Goal: Task Accomplishment & Management: Use online tool/utility

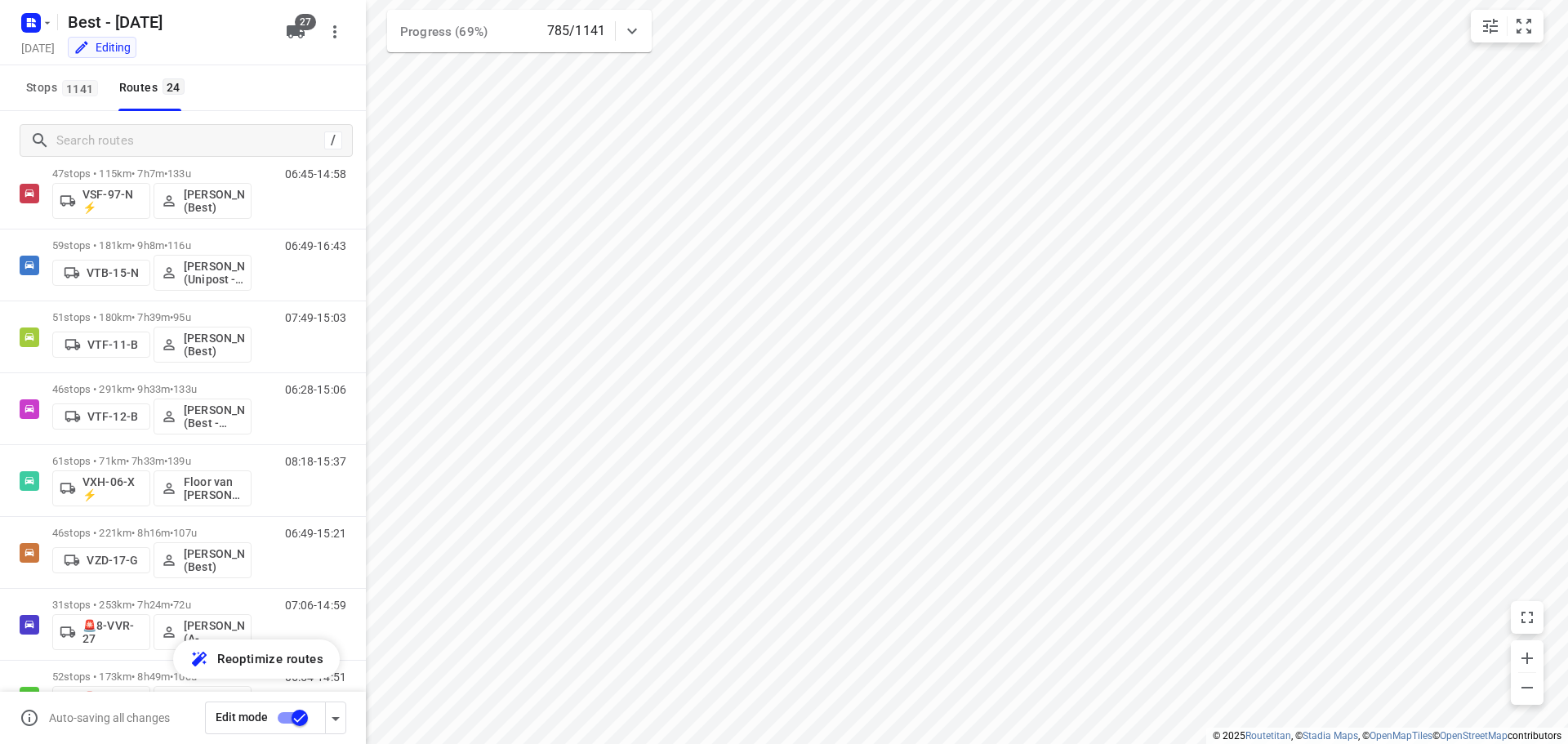
scroll to position [1244, 0]
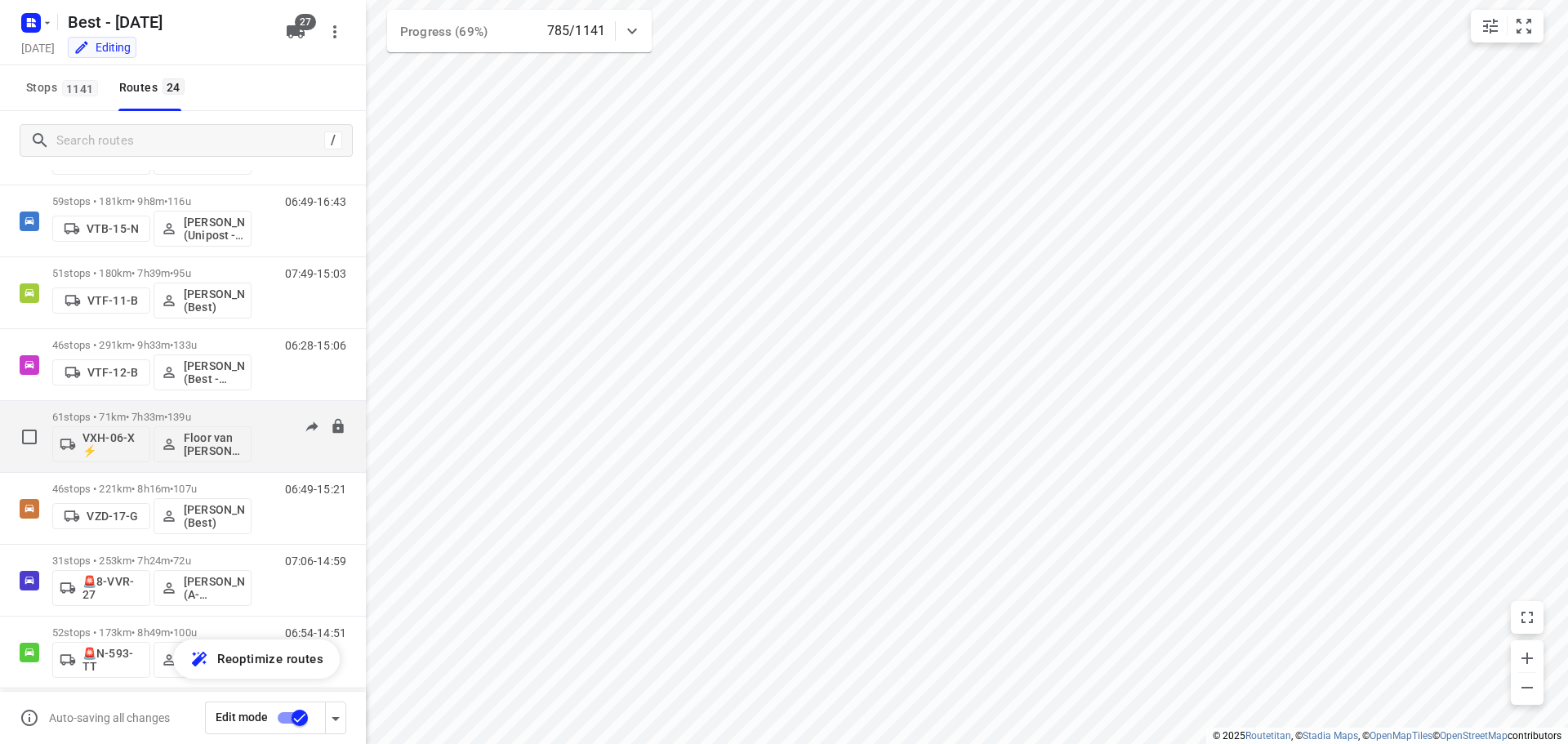
click at [229, 413] on p "61 stops • 71km • 7h33m • 139u" at bounding box center [152, 417] width 199 height 12
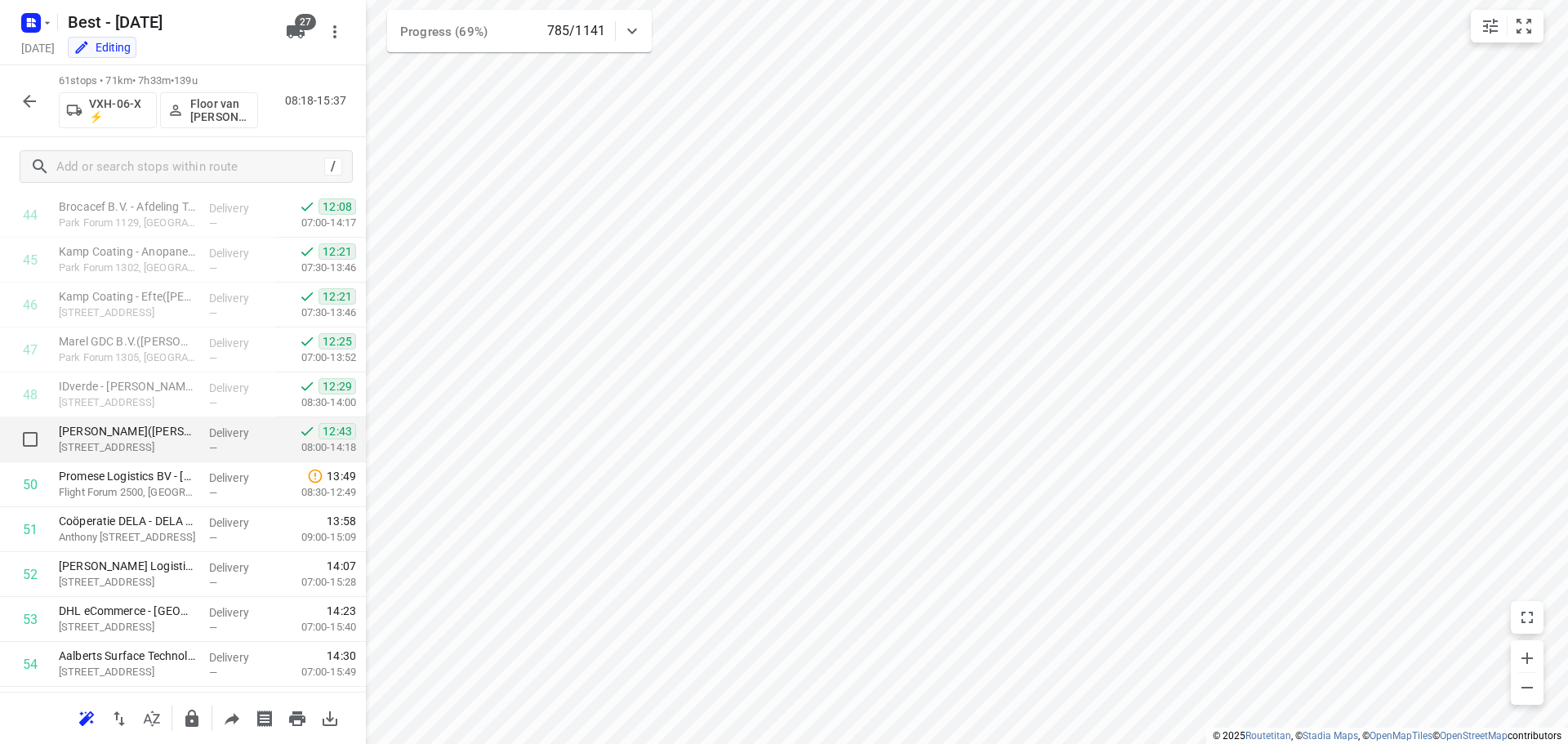
scroll to position [2181, 0]
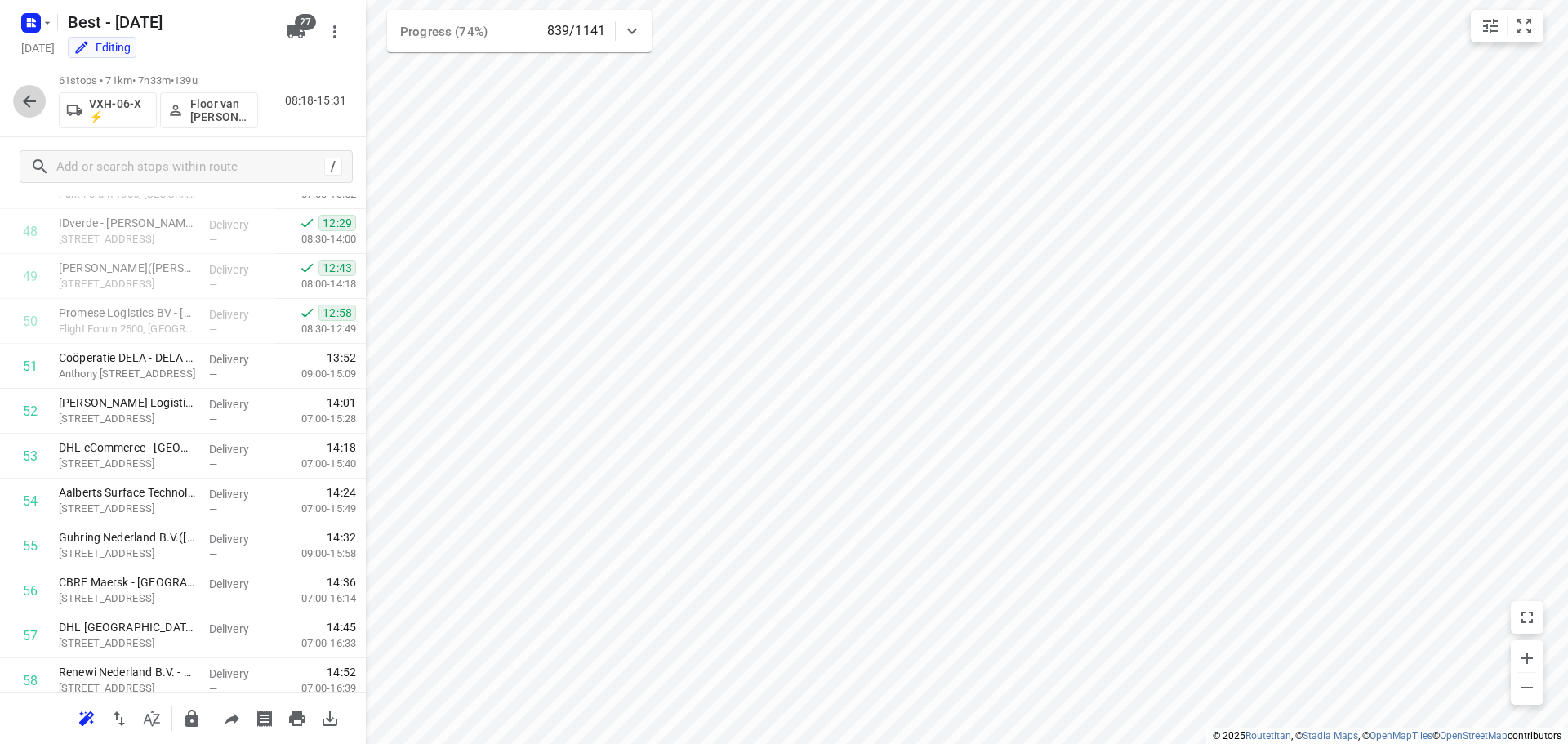
click at [32, 101] on icon "button" at bounding box center [29, 100] width 13 height 13
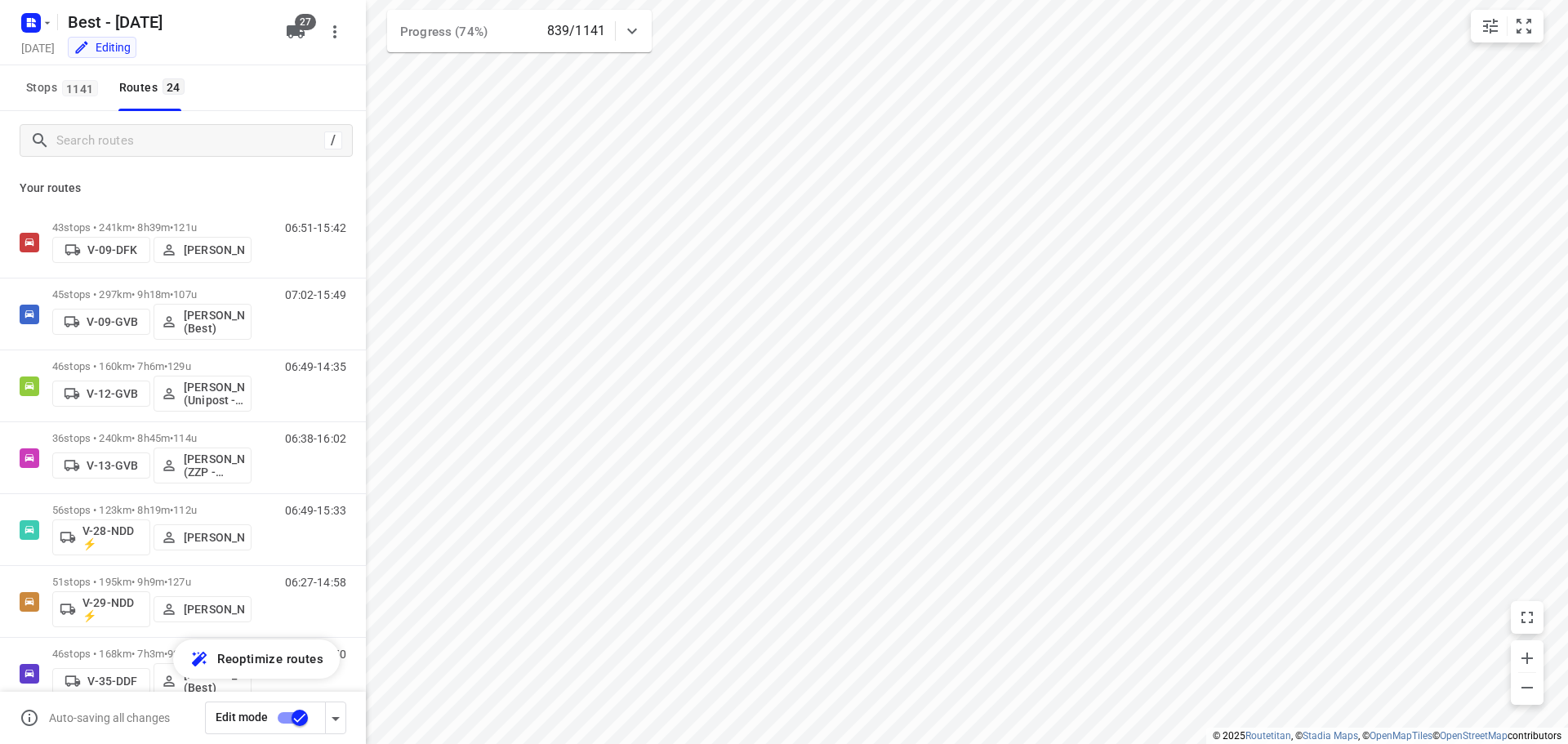
click at [625, 25] on icon at bounding box center [632, 31] width 20 height 20
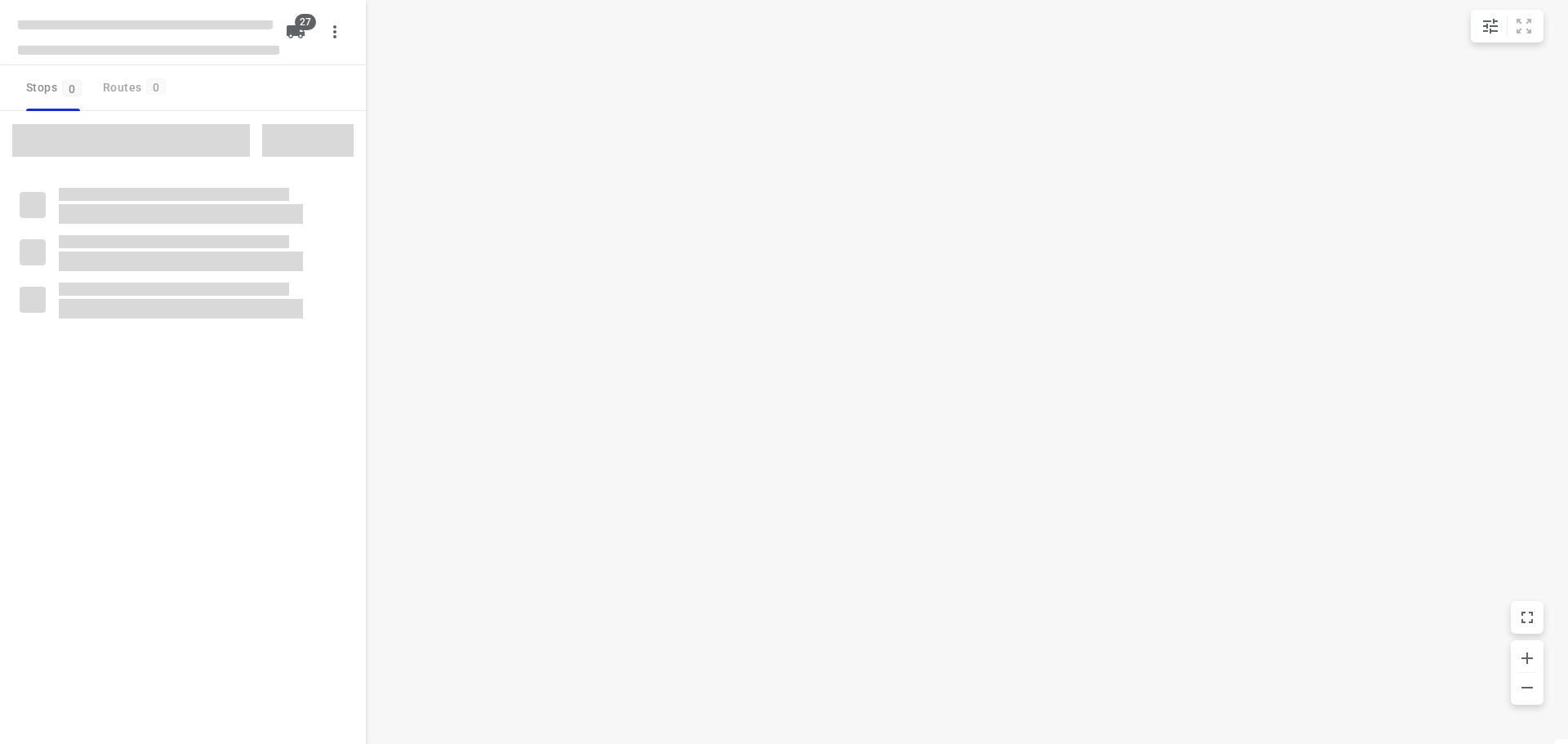
checkbox input "true"
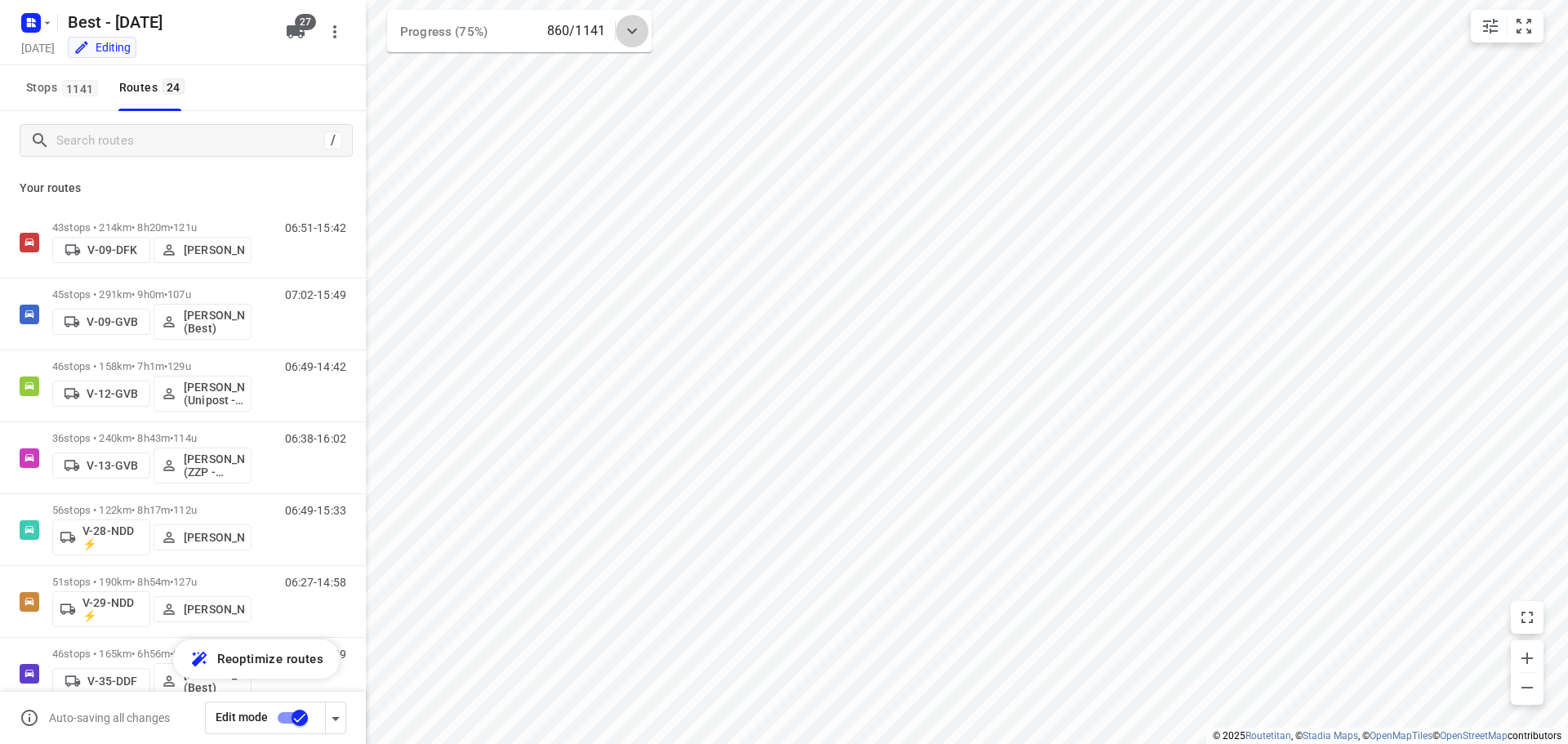
click at [642, 40] on icon at bounding box center [632, 31] width 20 height 20
click at [642, 40] on icon at bounding box center [632, 37] width 20 height 20
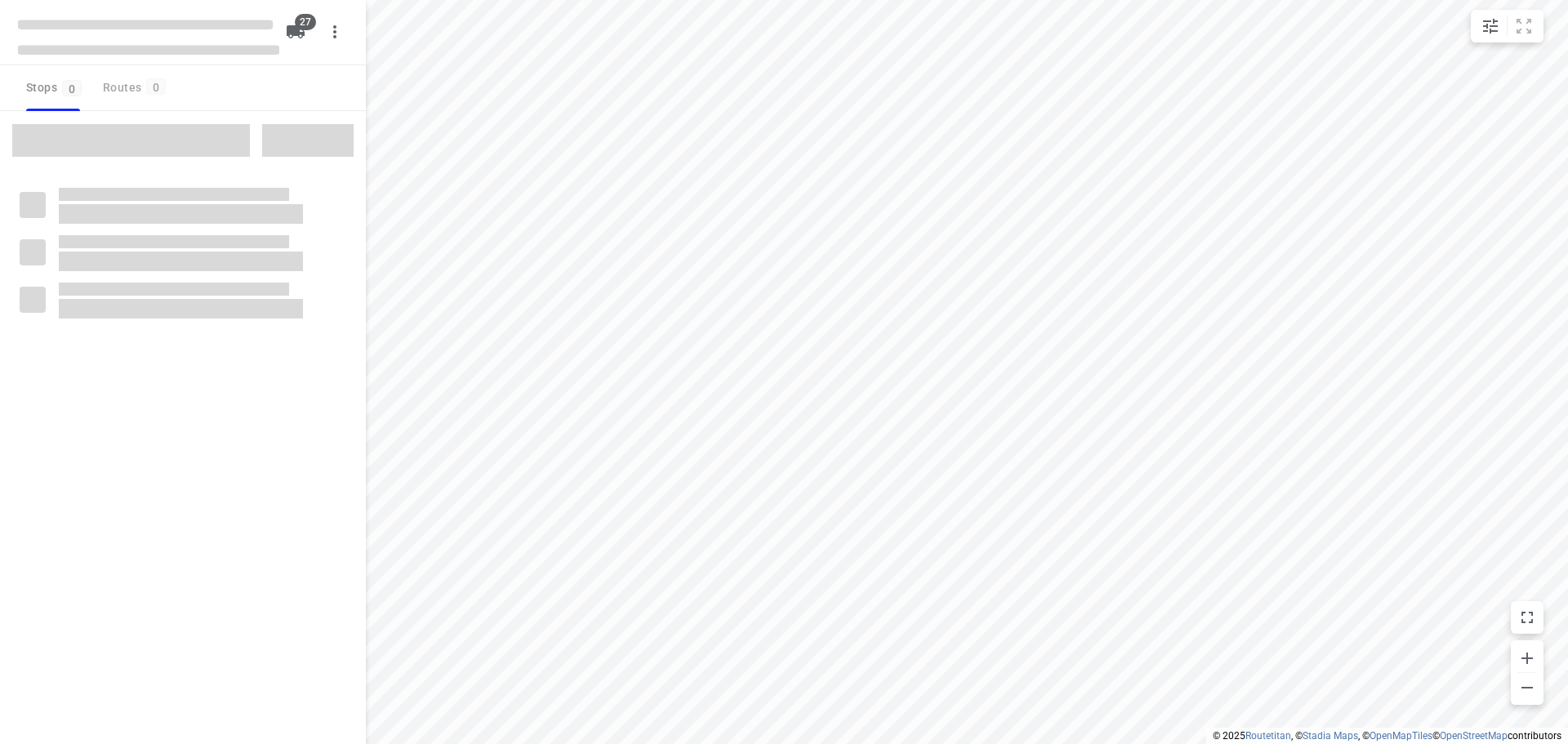
checkbox input "true"
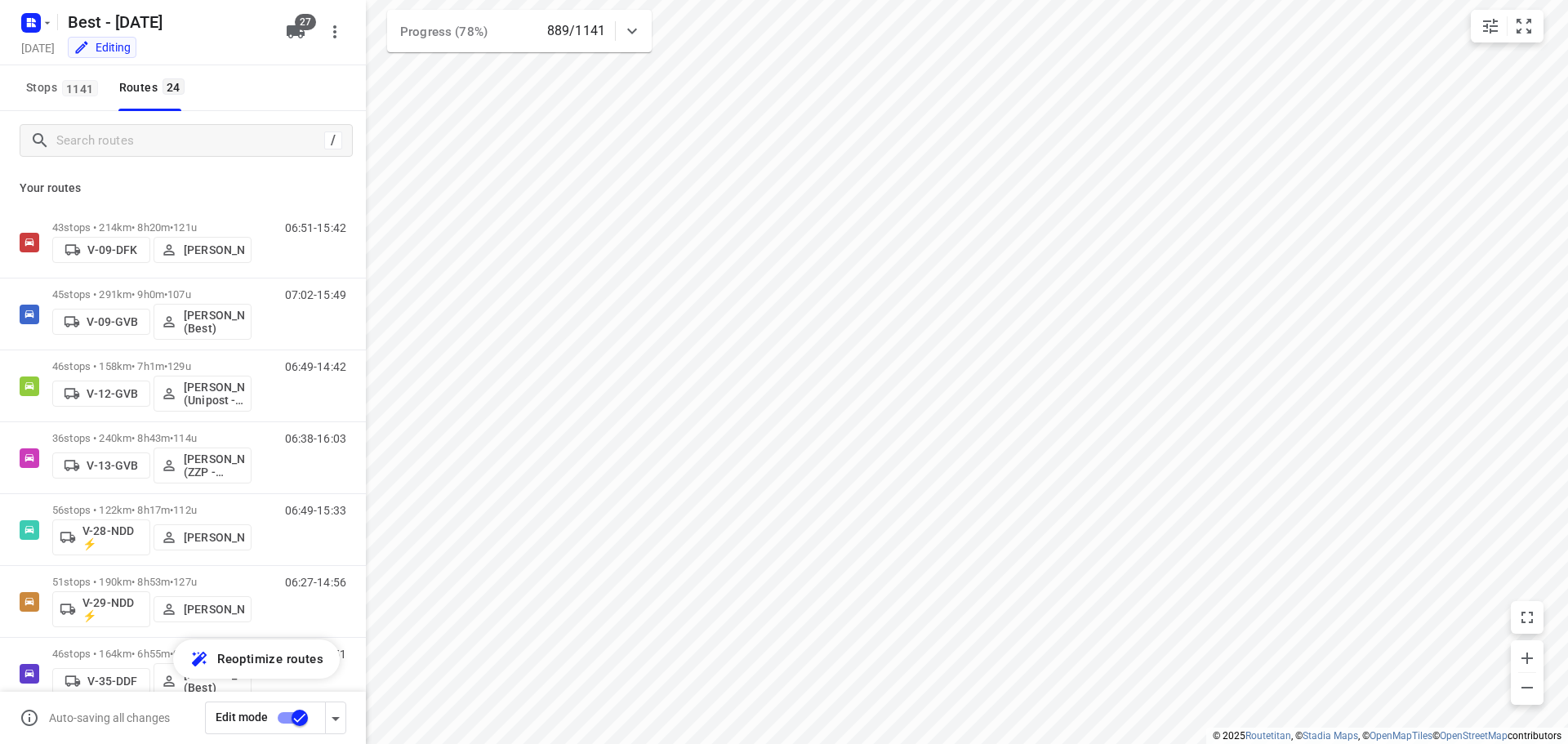
drag, startPoint x: 362, startPoint y: 246, endPoint x: 269, endPoint y: 167, distance: 122.0
click at [269, 167] on div "/" at bounding box center [183, 140] width 366 height 59
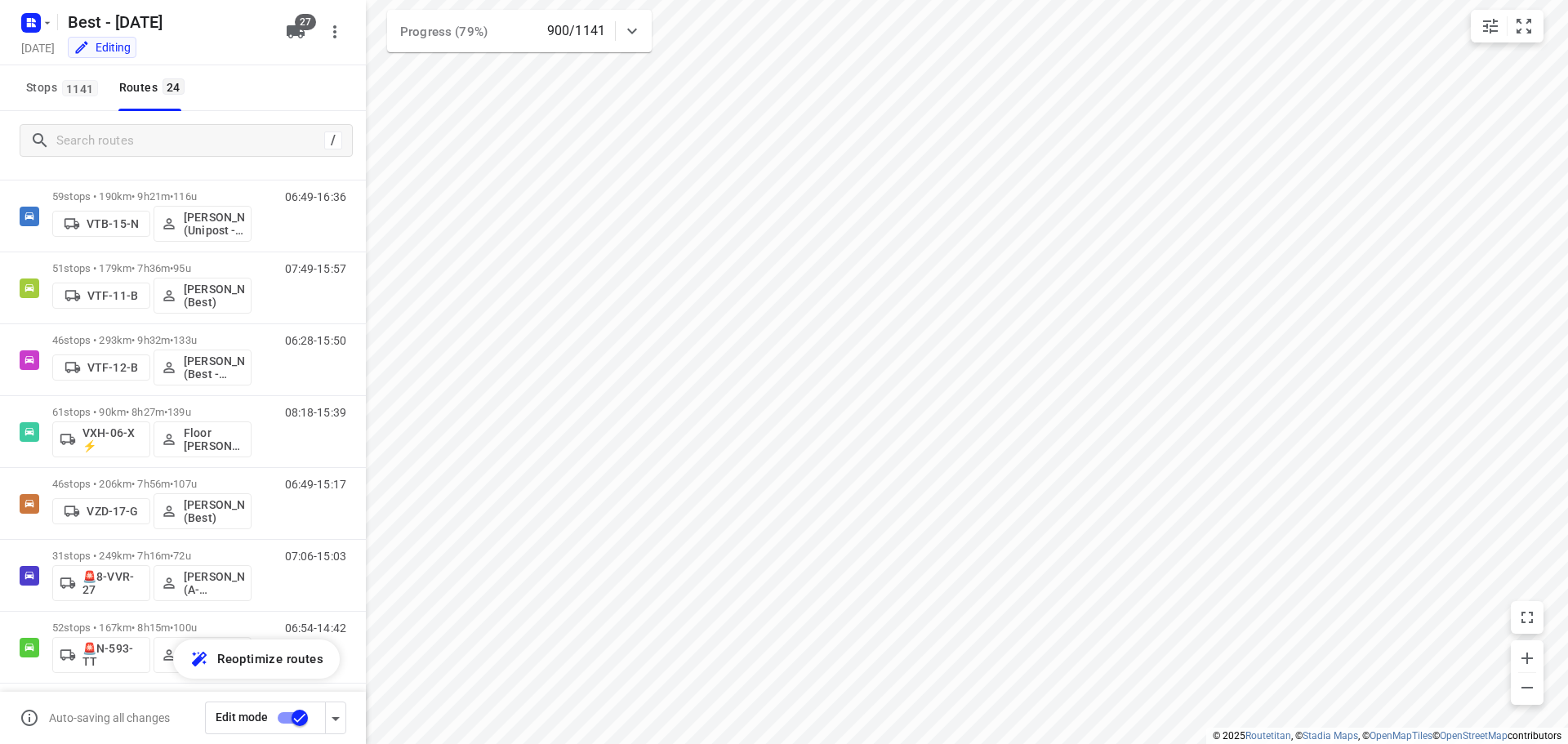
scroll to position [1220, 0]
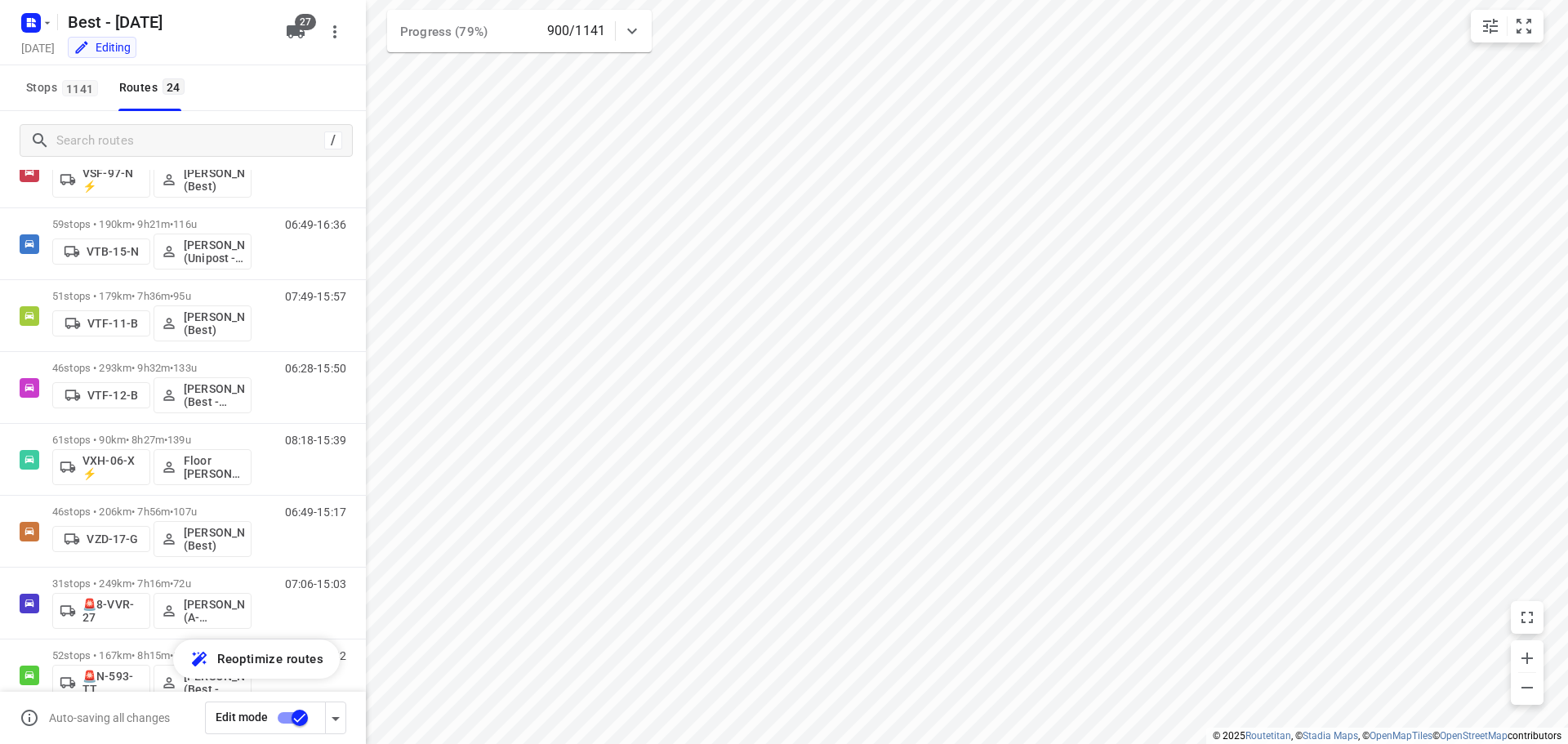
click at [636, 30] on icon at bounding box center [632, 31] width 10 height 6
click at [642, 35] on div at bounding box center [632, 38] width 33 height 33
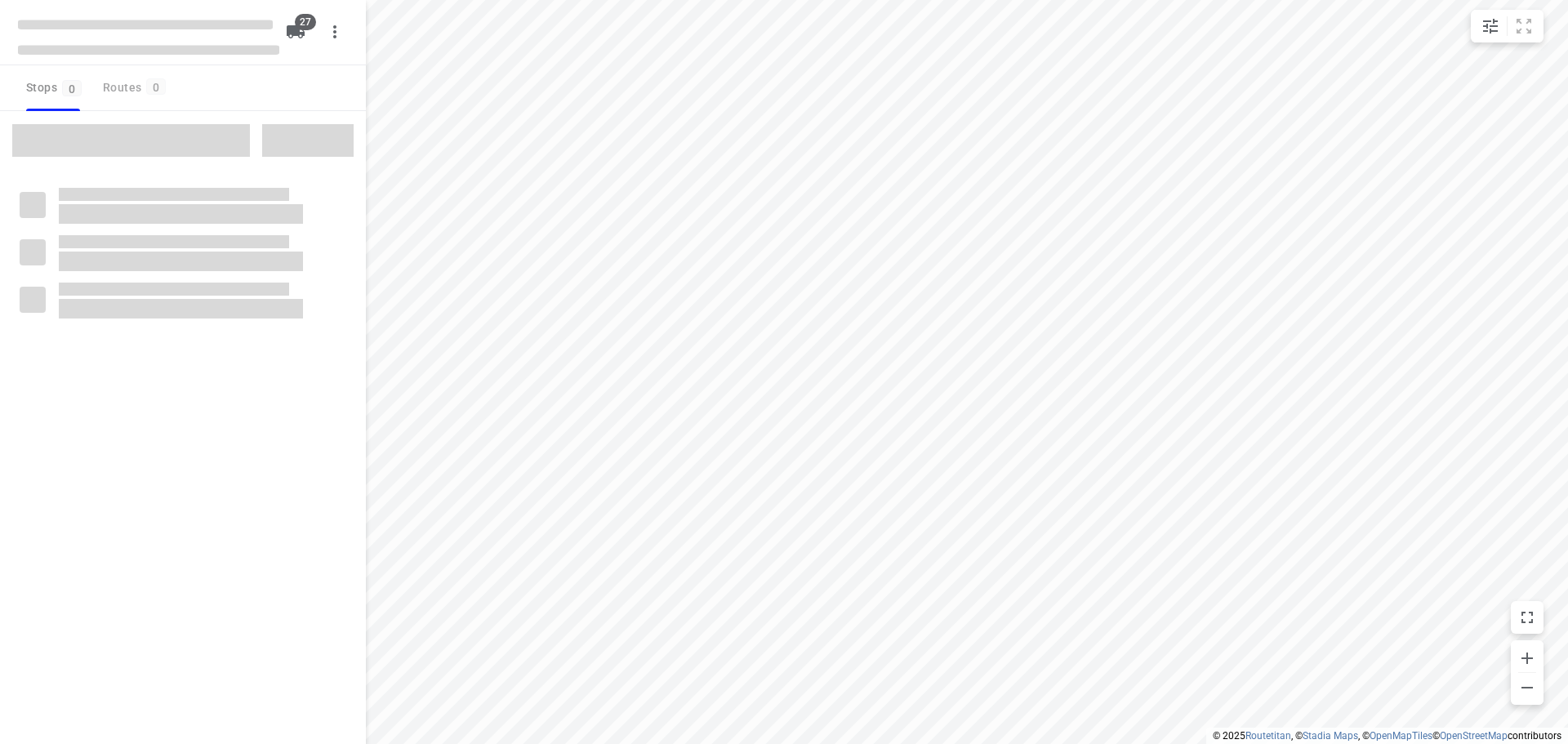
checkbox input "true"
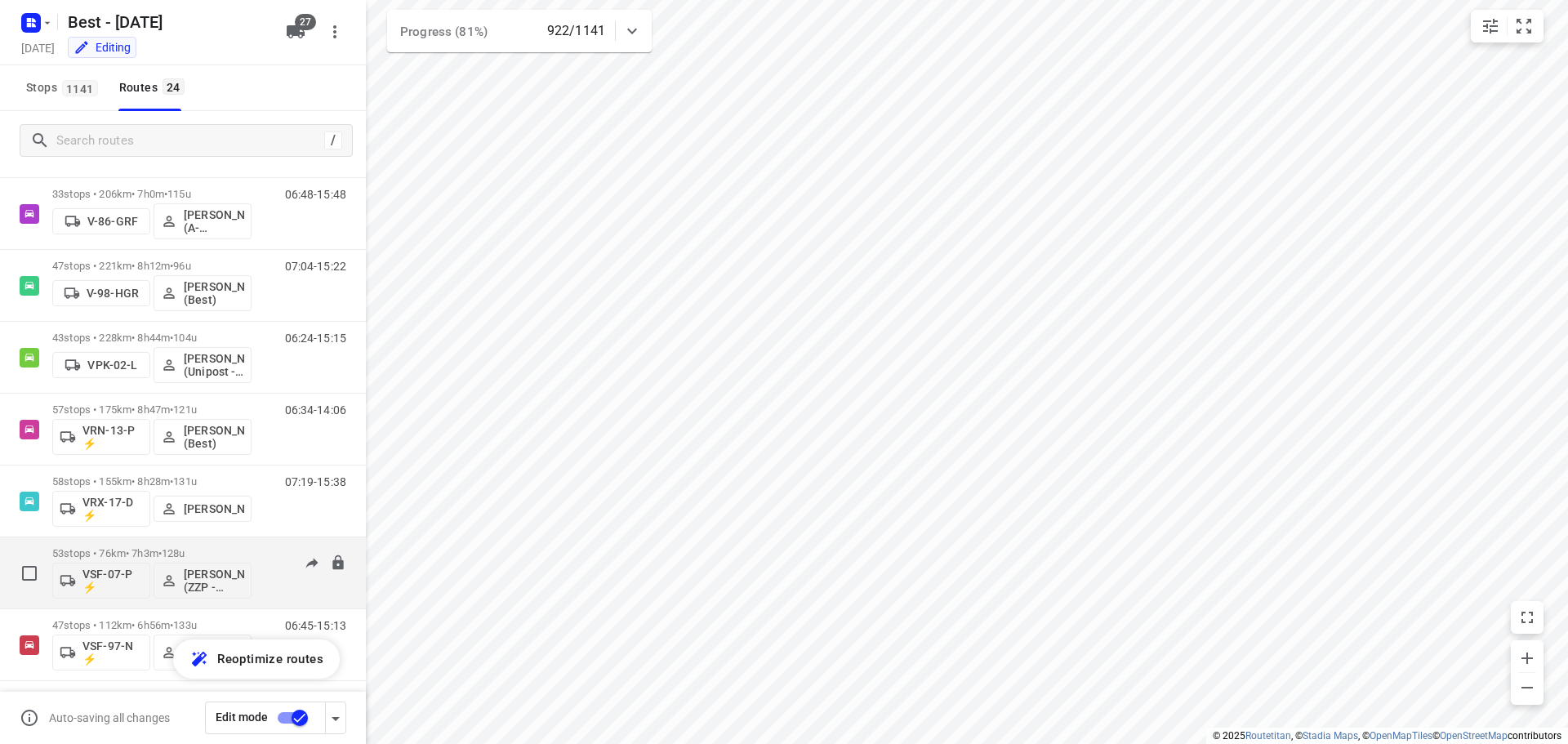
scroll to position [773, 0]
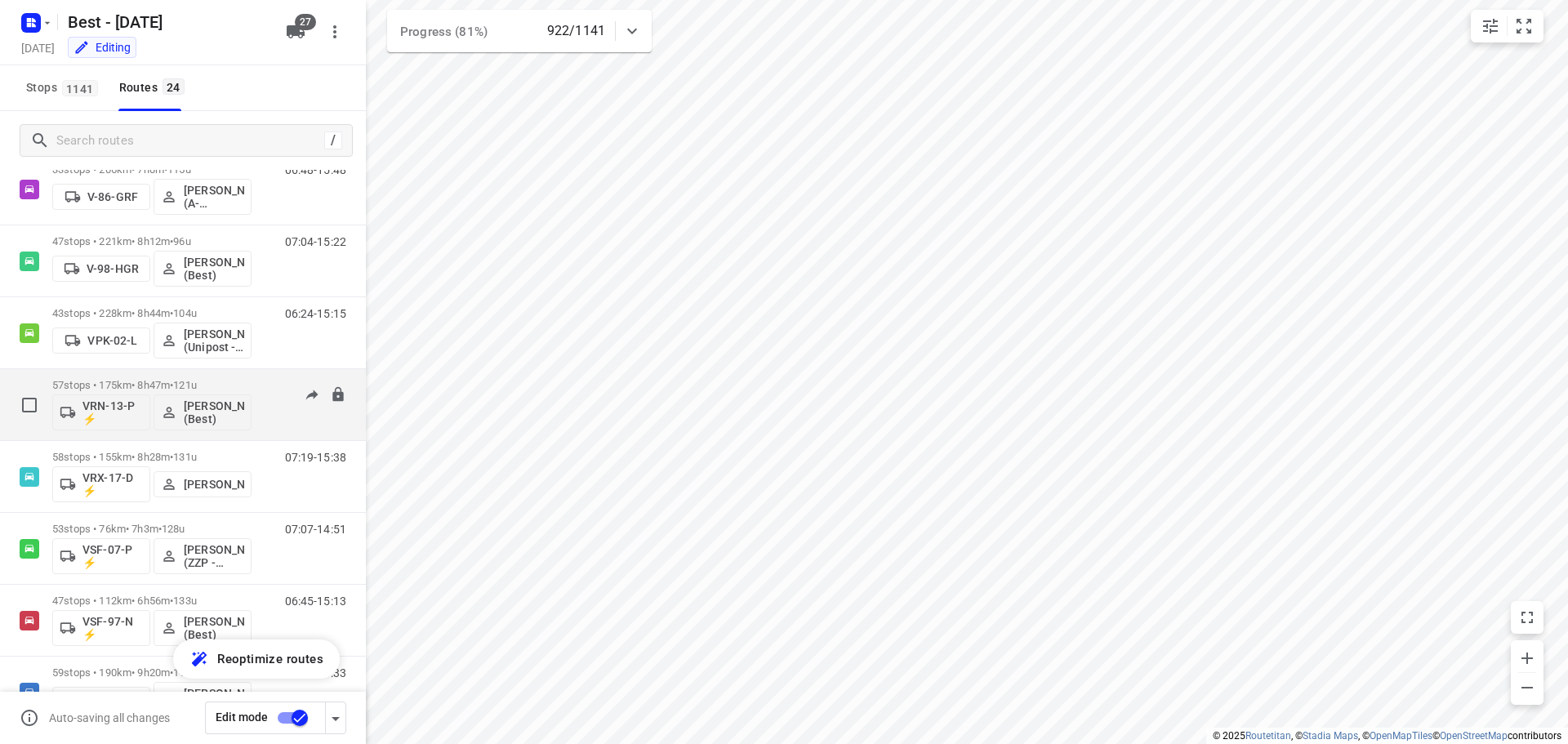
click at [223, 382] on p "57 stops • 175km • 8h47m • 121u" at bounding box center [152, 385] width 199 height 12
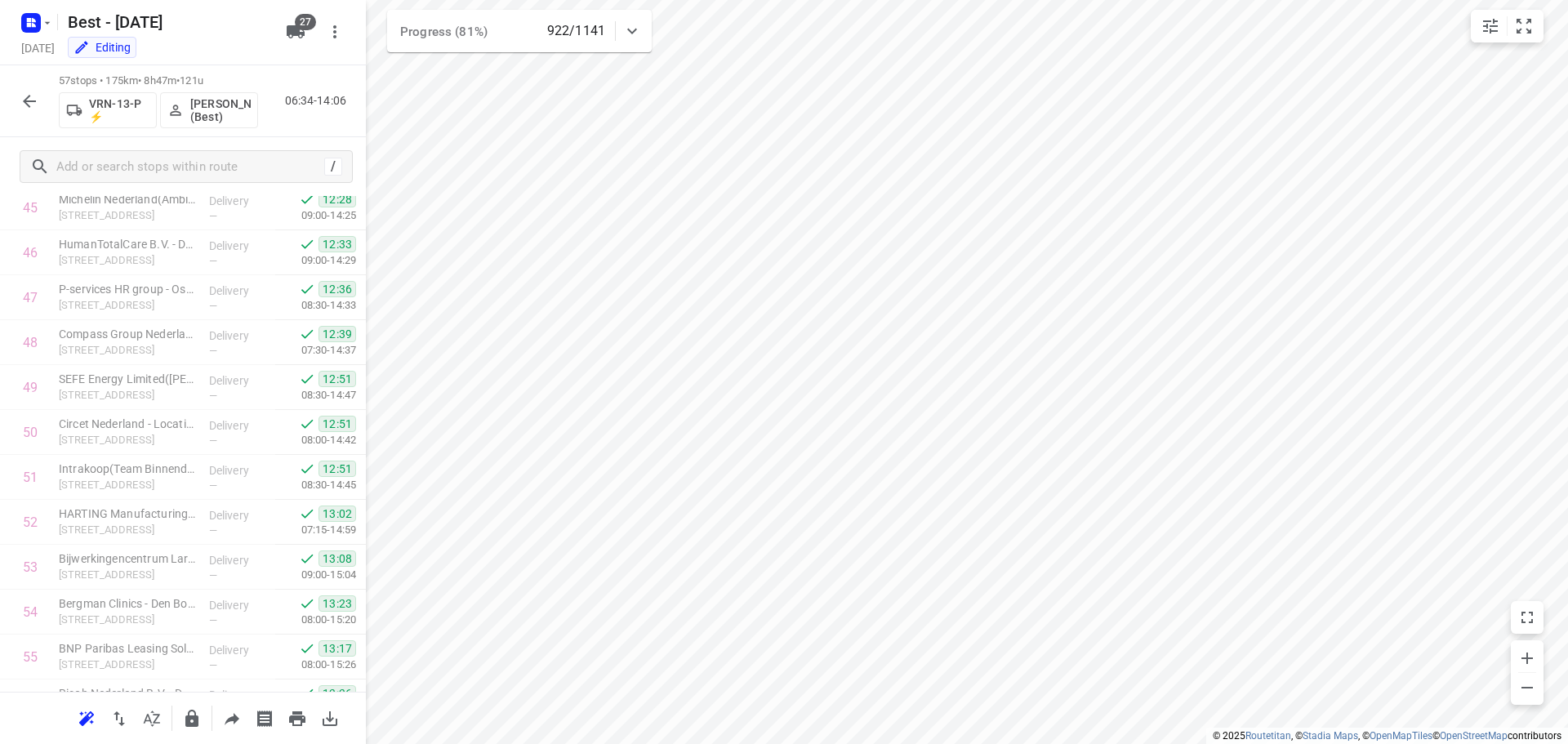
scroll to position [2192, 0]
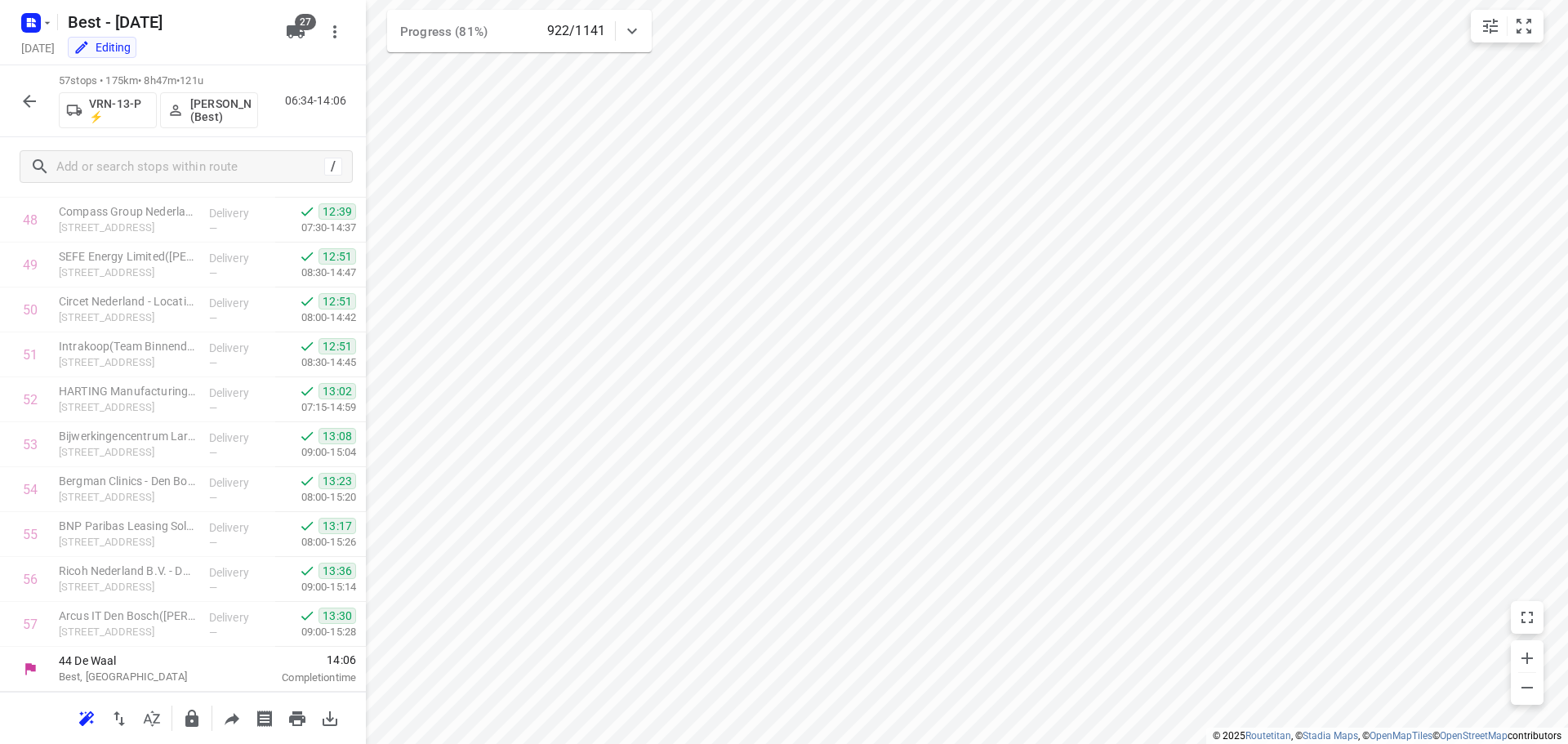
click at [21, 103] on icon "button" at bounding box center [29, 101] width 20 height 20
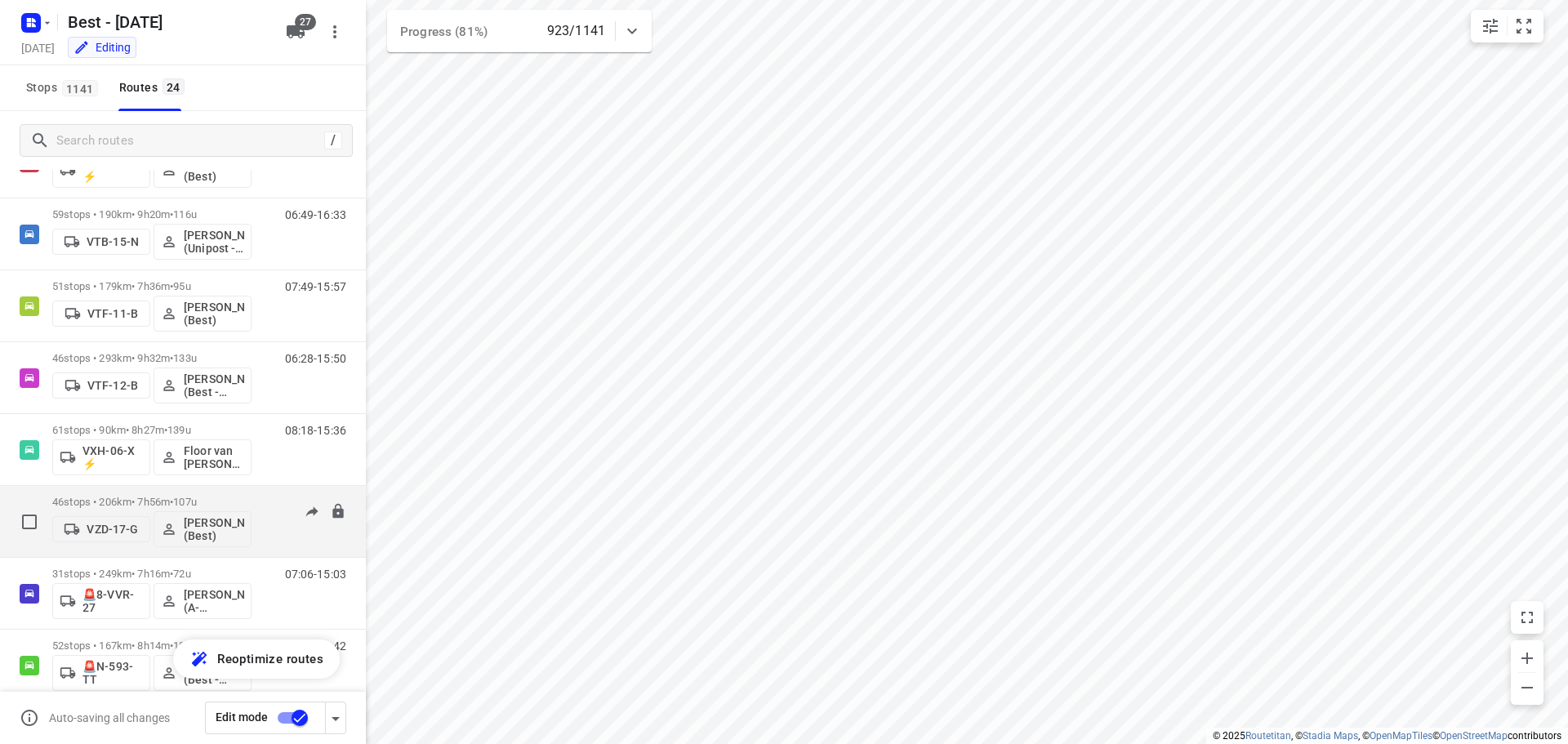
scroll to position [1257, 0]
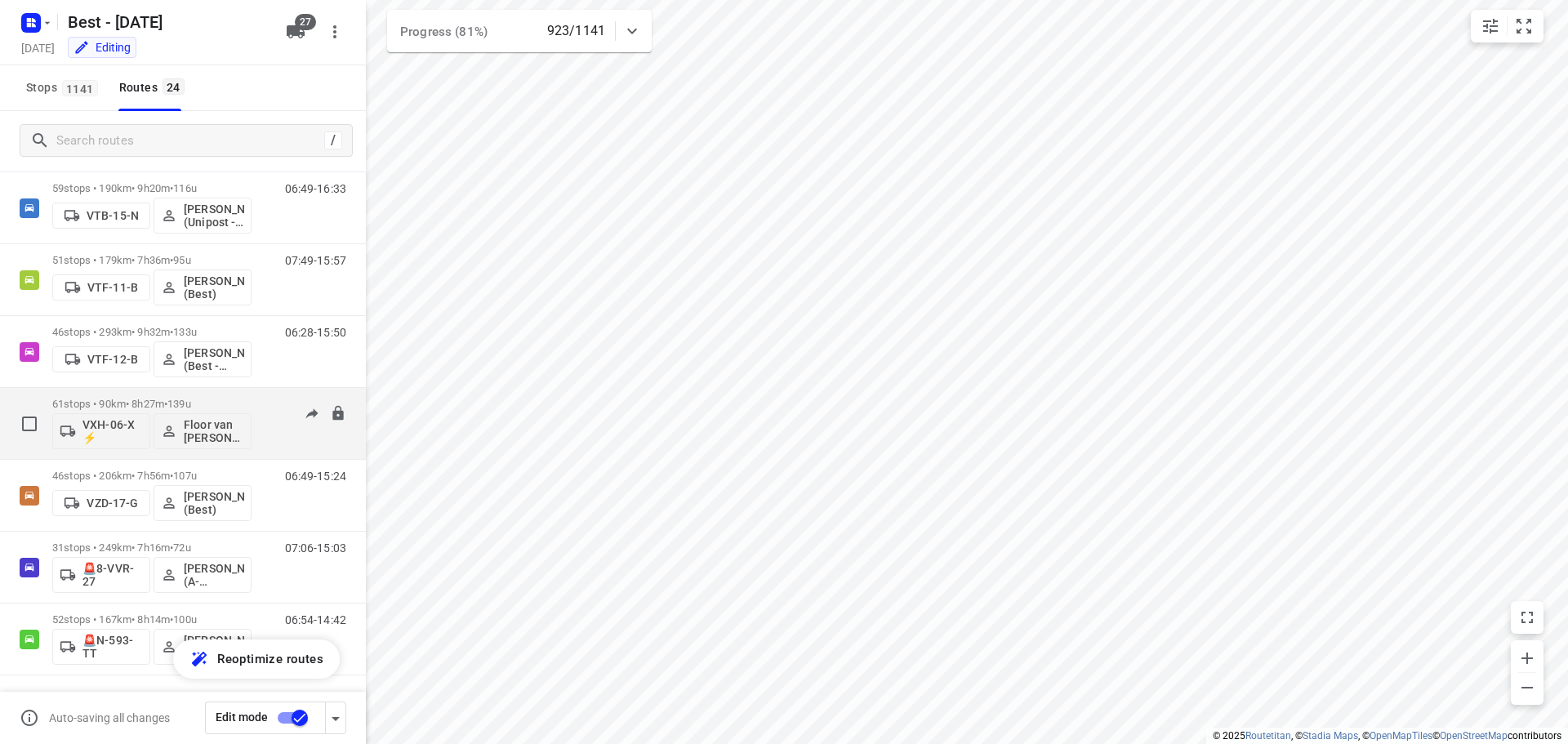
click at [191, 402] on span "139u" at bounding box center [178, 404] width 23 height 12
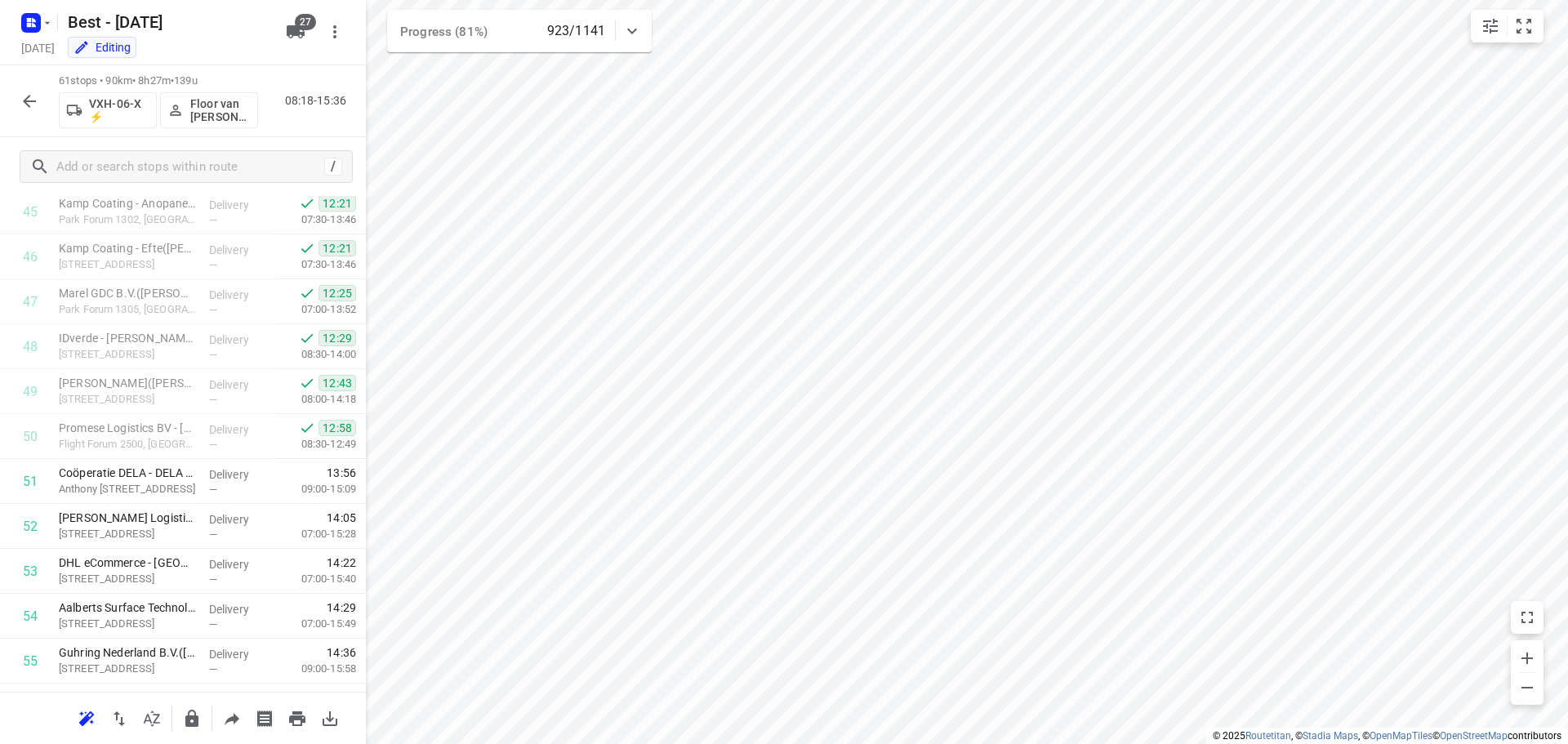
scroll to position [2372, 0]
